Goal: Transaction & Acquisition: Purchase product/service

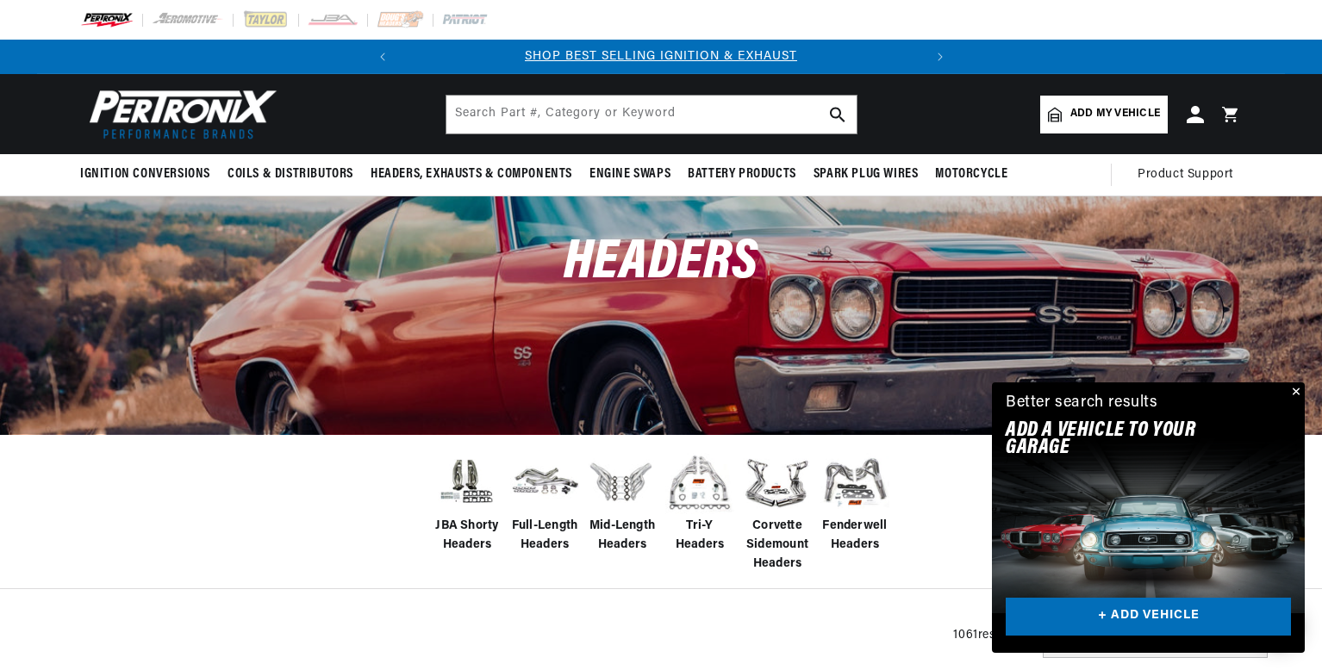
click at [1297, 389] on button "Close" at bounding box center [1294, 393] width 21 height 21
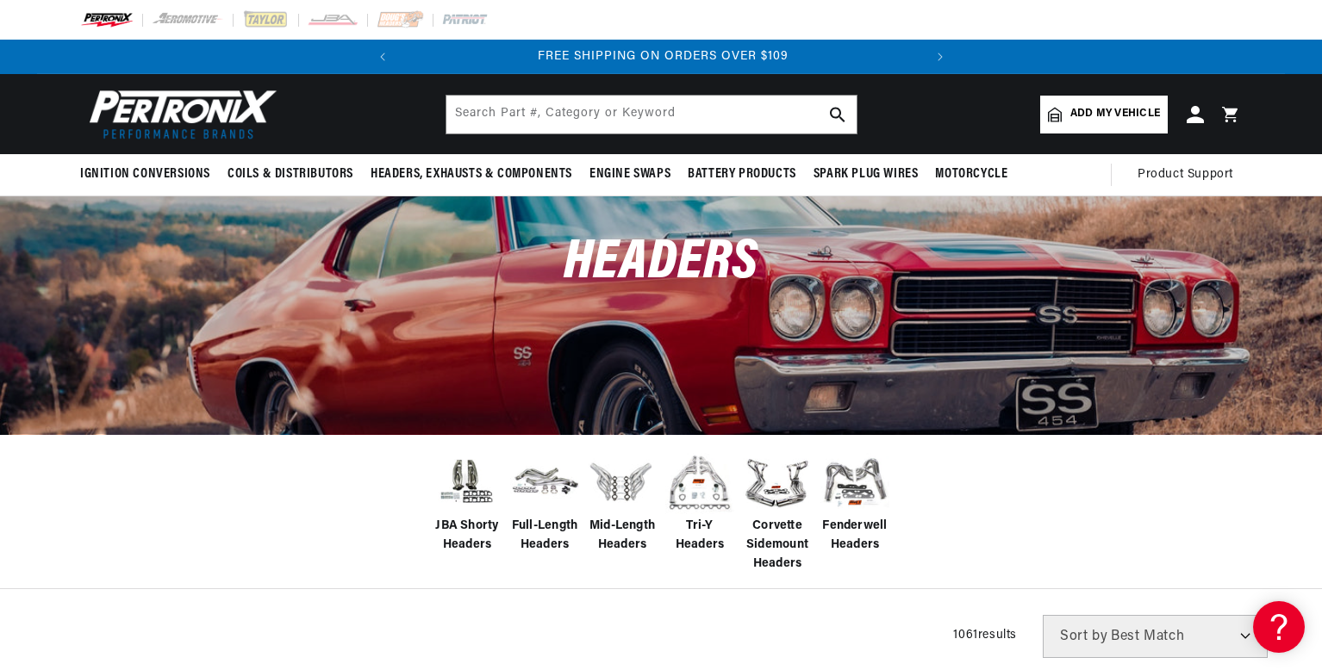
scroll to position [0, 522]
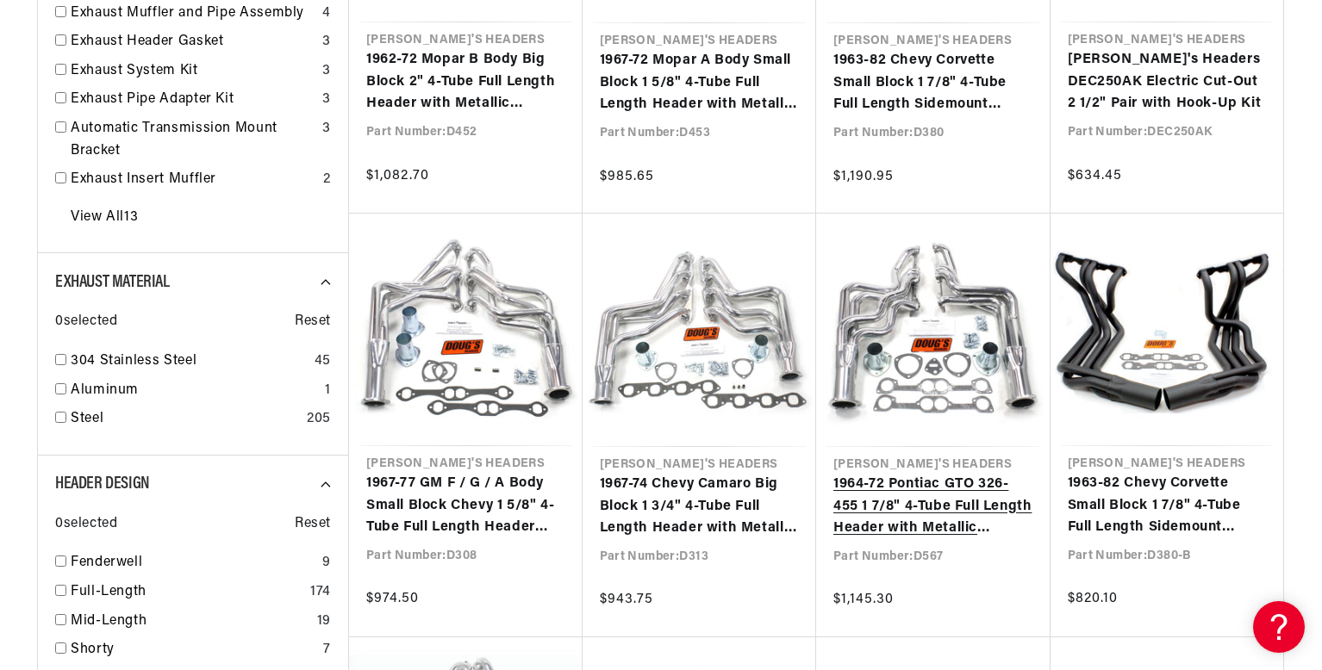
scroll to position [0, 522]
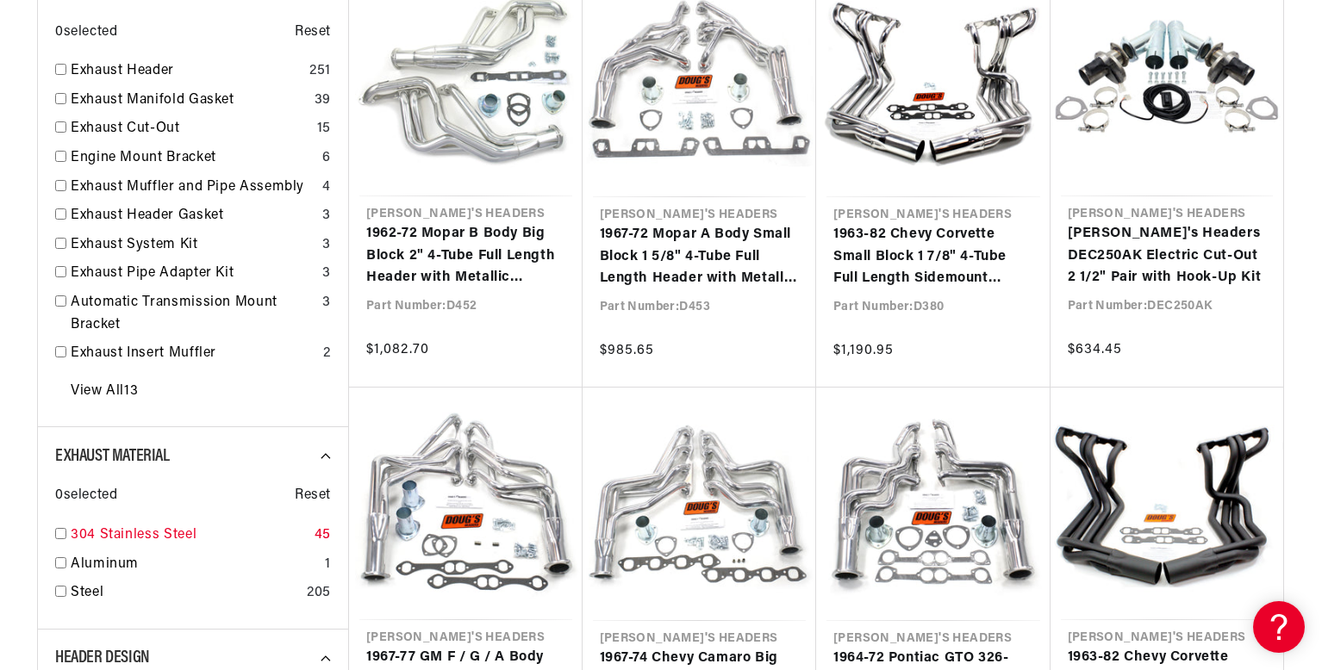
click at [59, 531] on input "checkbox" at bounding box center [60, 533] width 11 height 11
checkbox input "true"
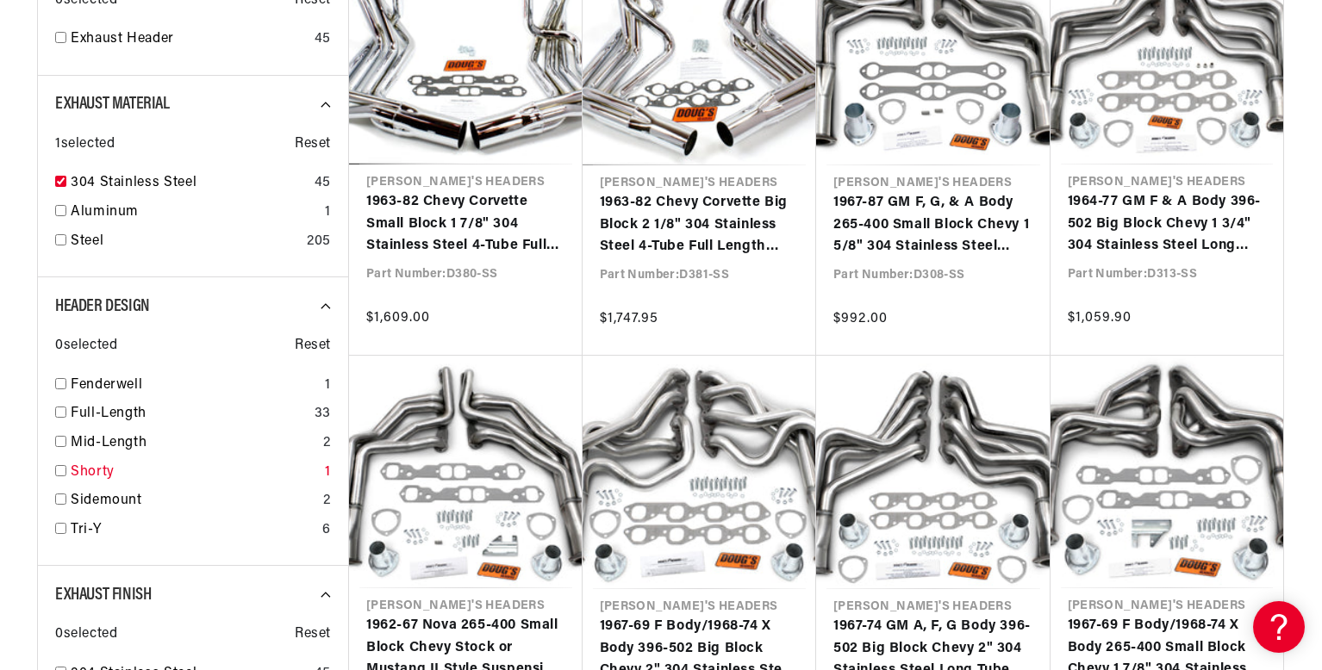
scroll to position [760, 0]
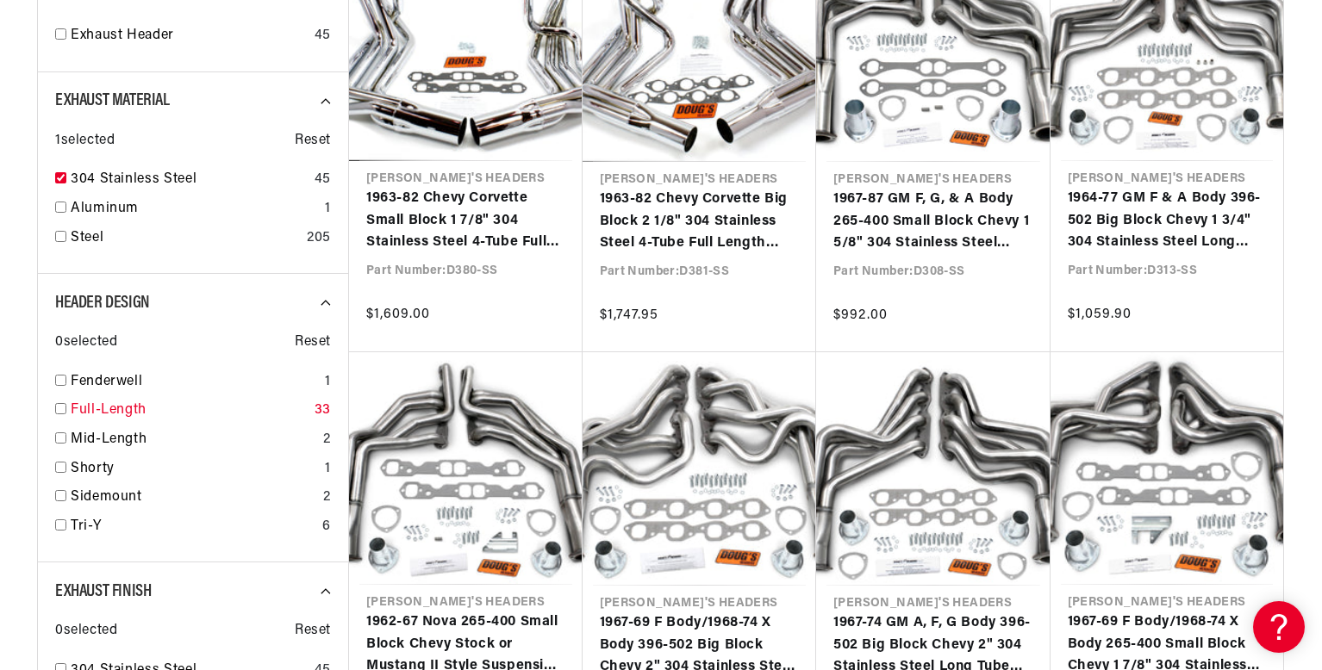
click at [59, 408] on input "checkbox" at bounding box center [60, 408] width 11 height 11
checkbox input "true"
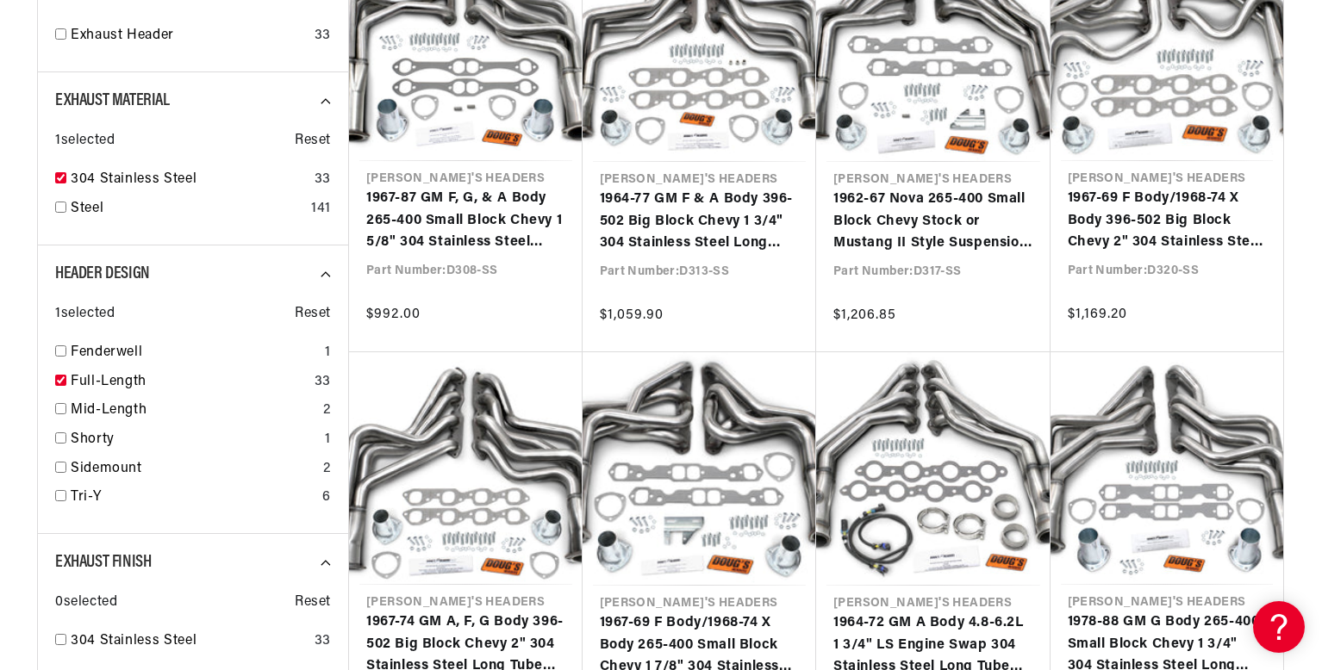
scroll to position [0, 522]
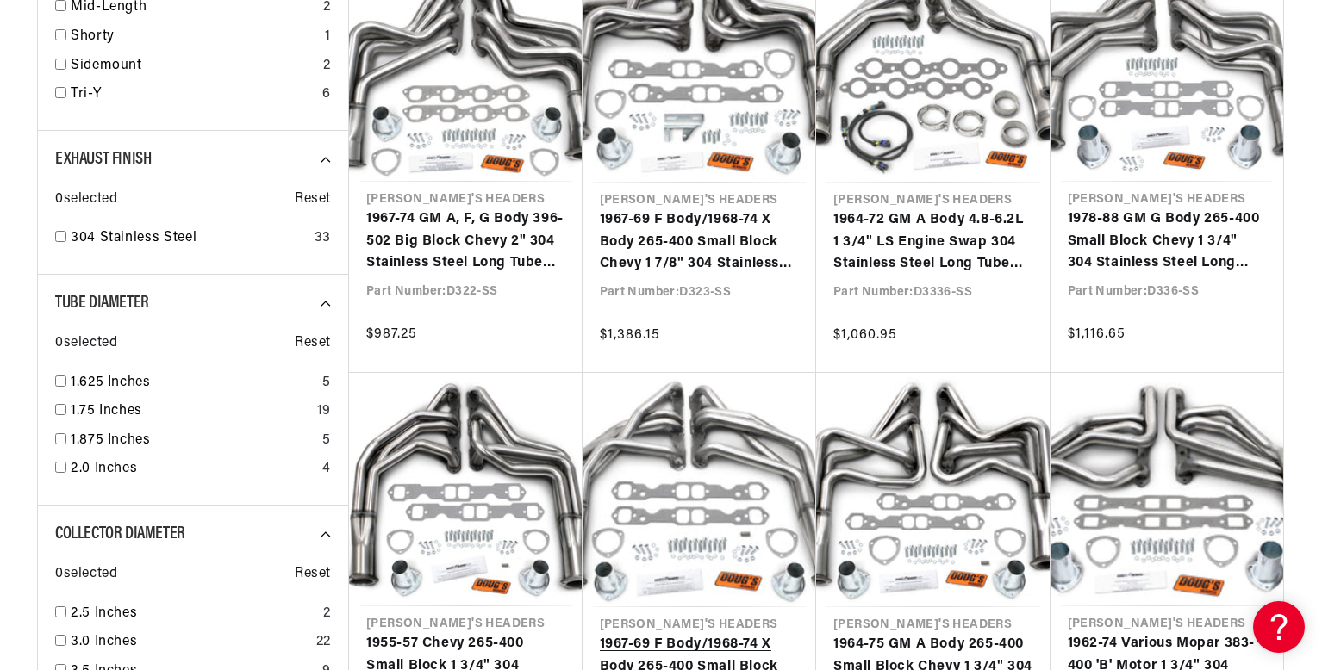
scroll to position [0, 10]
